Goal: Task Accomplishment & Management: Use online tool/utility

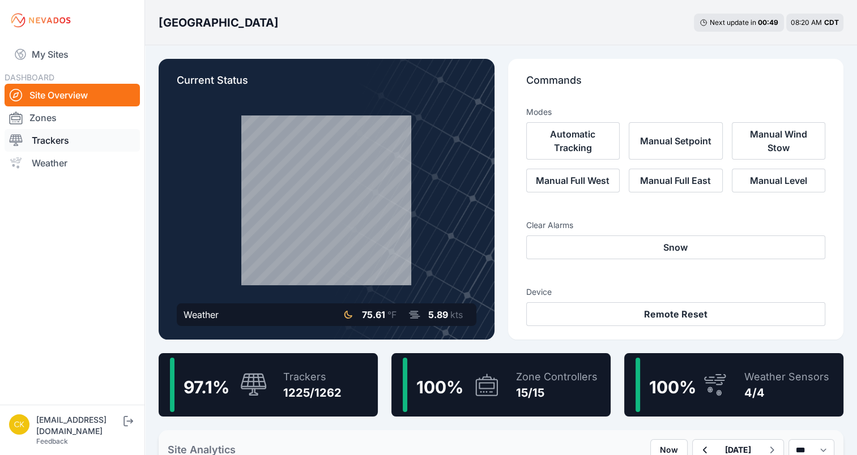
click at [55, 140] on link "Trackers" at bounding box center [72, 140] width 135 height 23
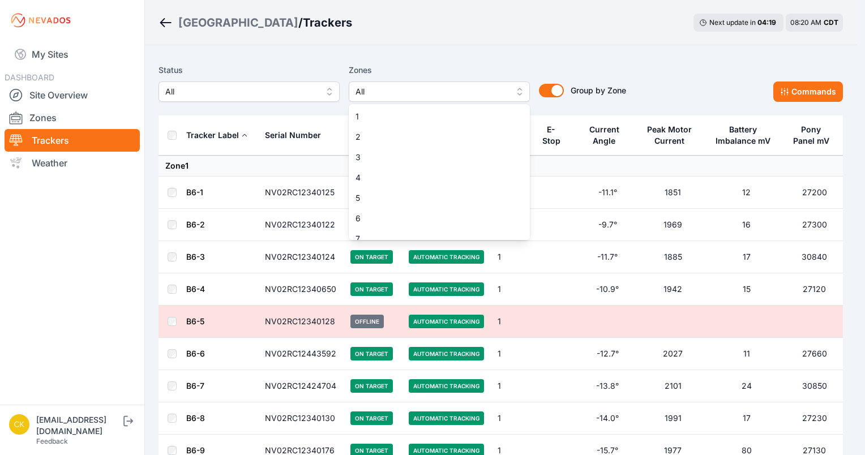
click at [383, 91] on span "All" at bounding box center [432, 92] width 152 height 14
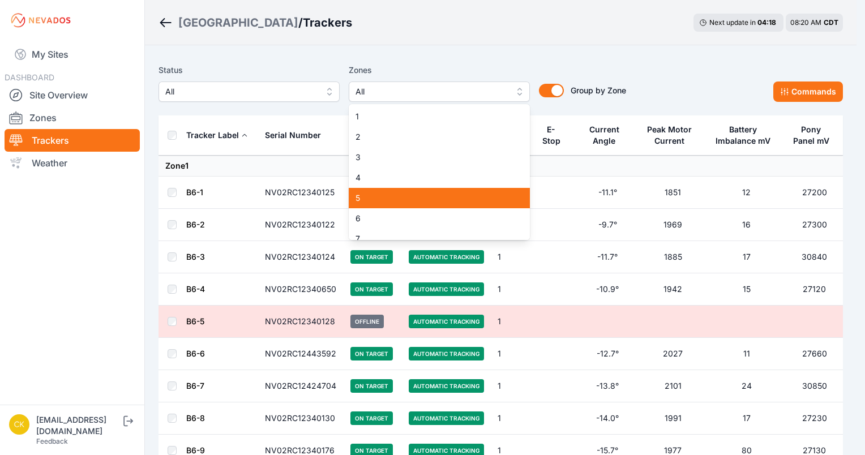
click at [371, 194] on span "5" at bounding box center [433, 198] width 154 height 11
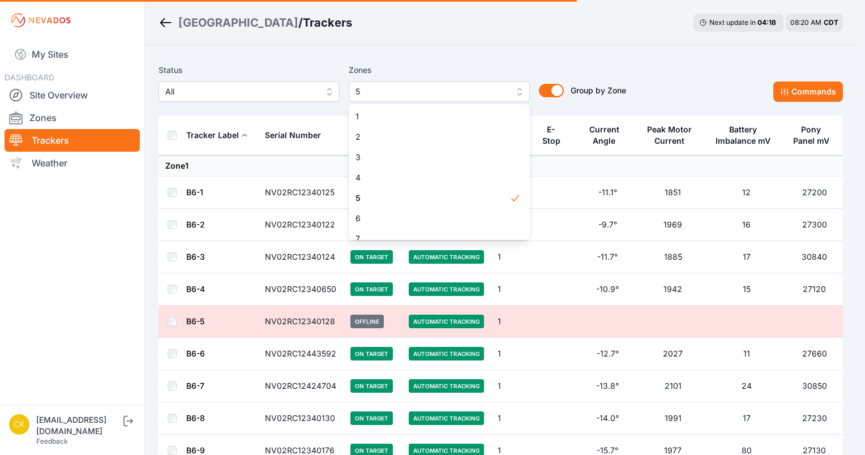
click at [383, 67] on div "Zones 5 1 2 3 4 5 6 7 8 9 10 11 12 13 14 15" at bounding box center [439, 82] width 181 height 39
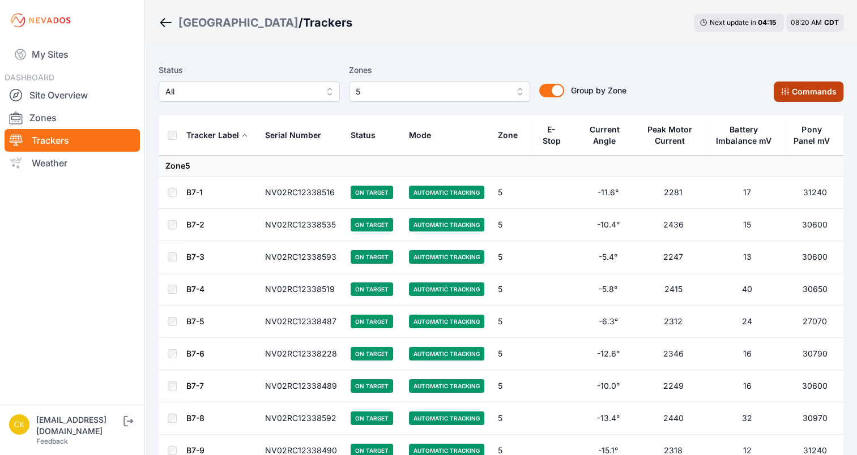
click at [797, 91] on button "Commands" at bounding box center [809, 92] width 70 height 20
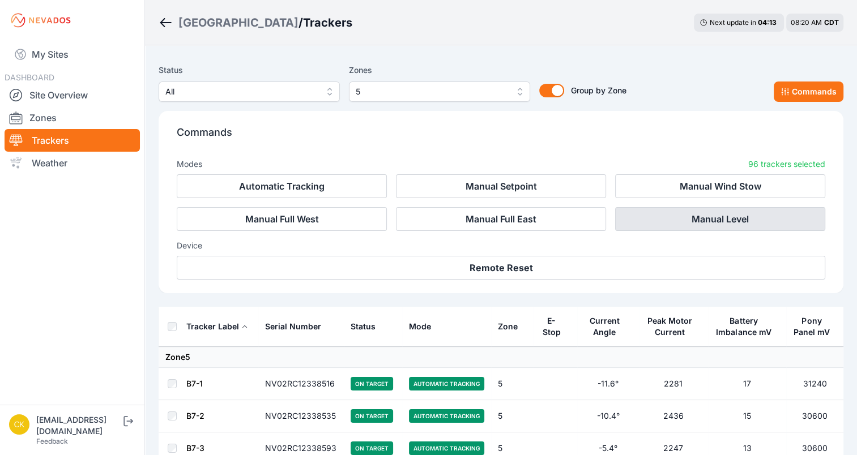
click at [672, 217] on button "Manual Level" at bounding box center [720, 219] width 210 height 24
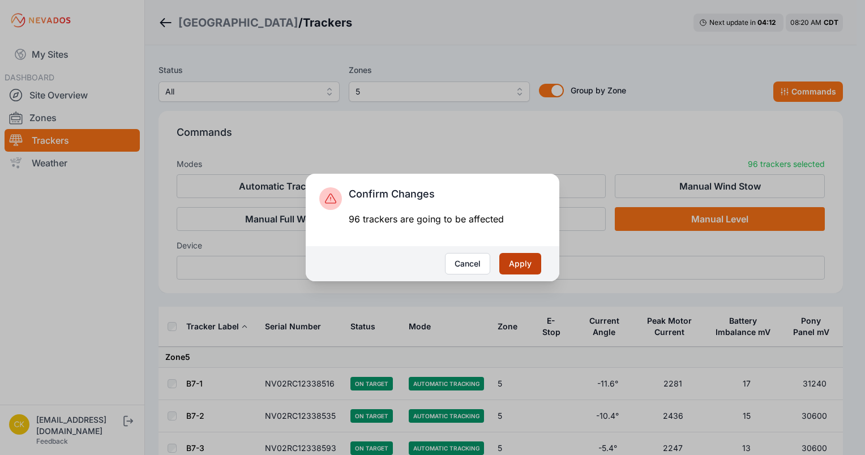
click at [520, 264] on button "Apply" at bounding box center [520, 264] width 42 height 22
